Goal: Information Seeking & Learning: Learn about a topic

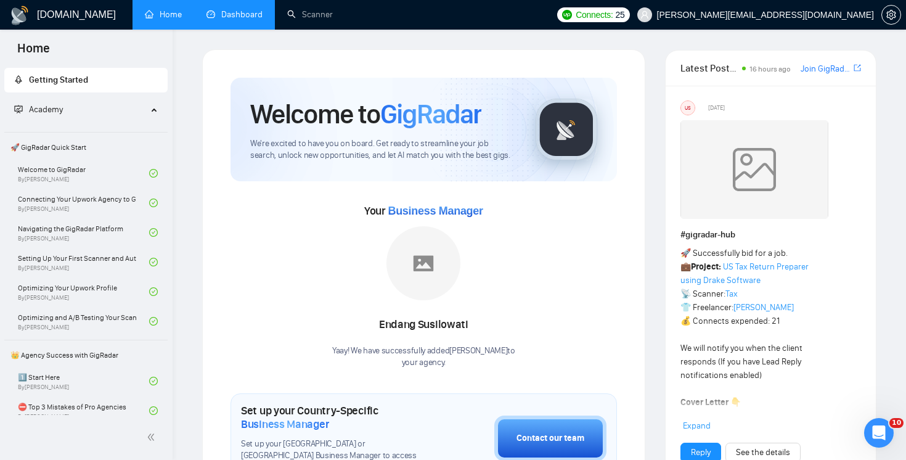
click at [250, 14] on link "Dashboard" at bounding box center [235, 14] width 56 height 10
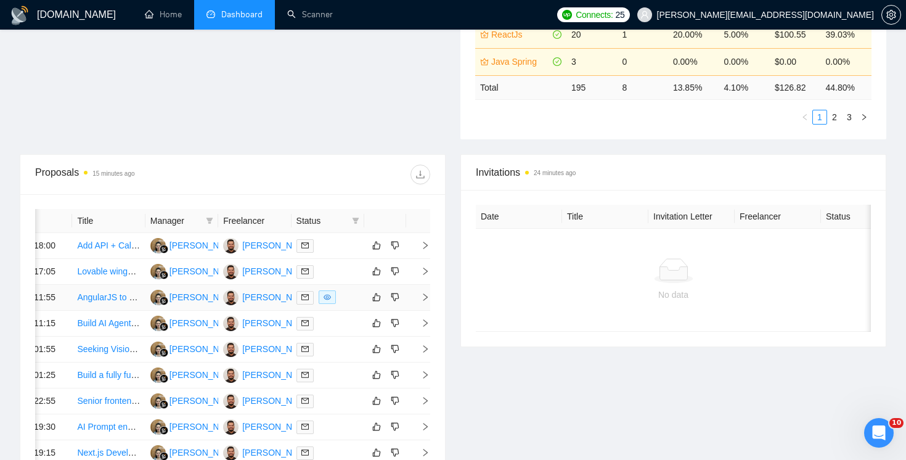
scroll to position [0, 36]
click at [423, 301] on icon "right" at bounding box center [424, 297] width 9 height 9
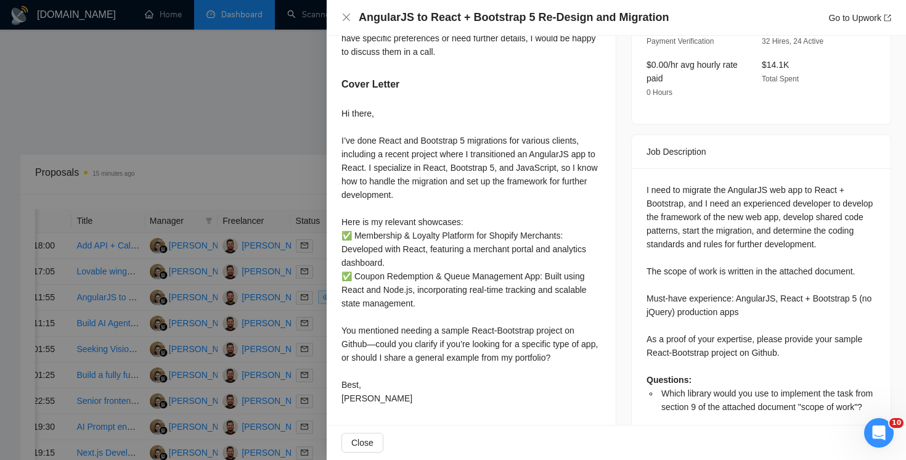
scroll to position [457, 0]
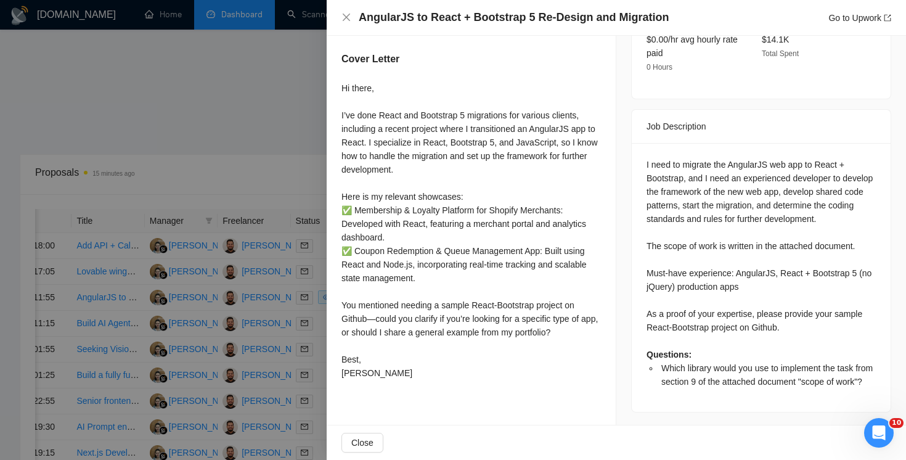
click at [372, 321] on div "Hi there, I’ve done React and Bootstrap 5 migrations for various clients, inclu…" at bounding box center [472, 230] width 260 height 298
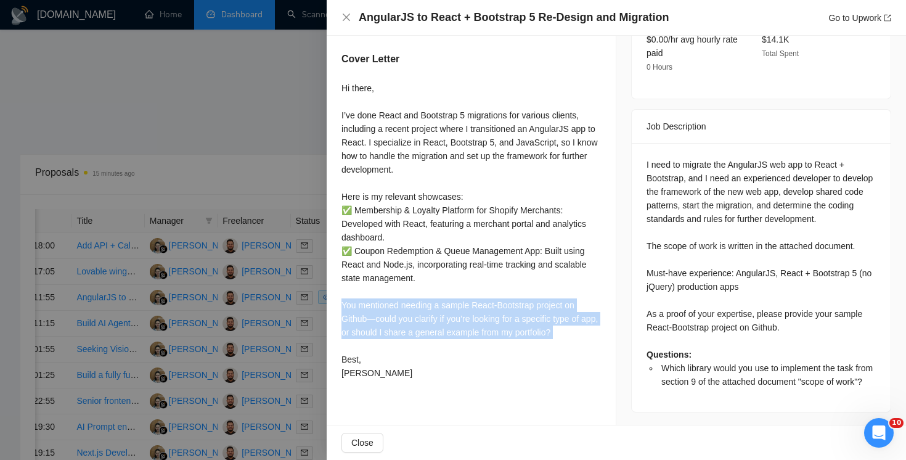
click at [372, 321] on div "Hi there, I’ve done React and Bootstrap 5 migrations for various clients, inclu…" at bounding box center [472, 230] width 260 height 298
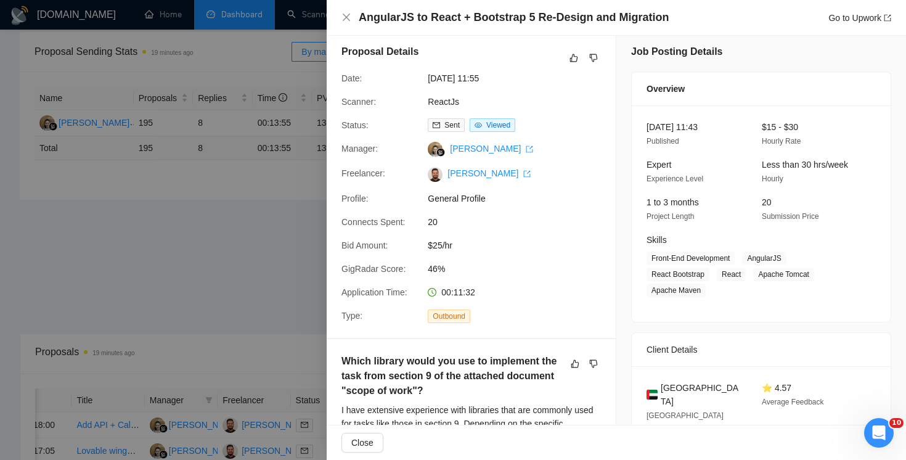
scroll to position [0, 0]
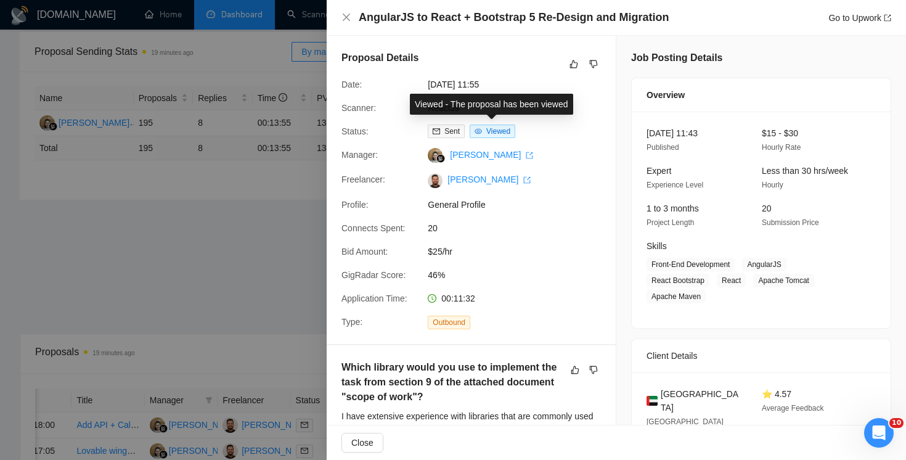
click at [483, 133] on span "Viewed" at bounding box center [493, 132] width 46 height 14
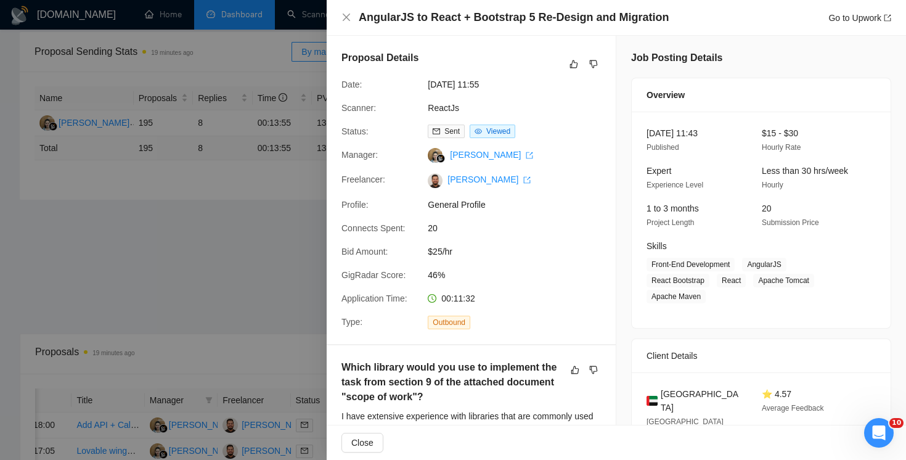
click at [353, 18] on div "AngularJS to React + Bootstrap 5 Re-Design and Migration Go to Upwork" at bounding box center [617, 17] width 550 height 15
click at [348, 17] on icon "close" at bounding box center [347, 17] width 10 height 10
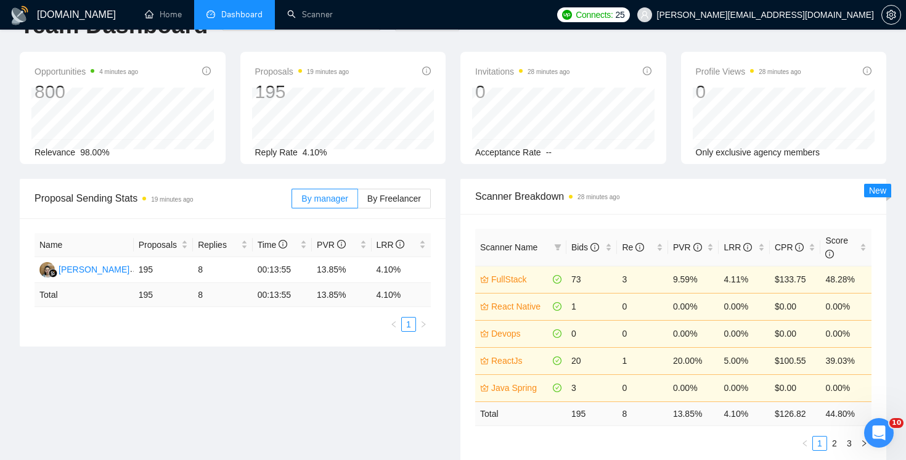
scroll to position [22, 0]
